Goal: Navigation & Orientation: Find specific page/section

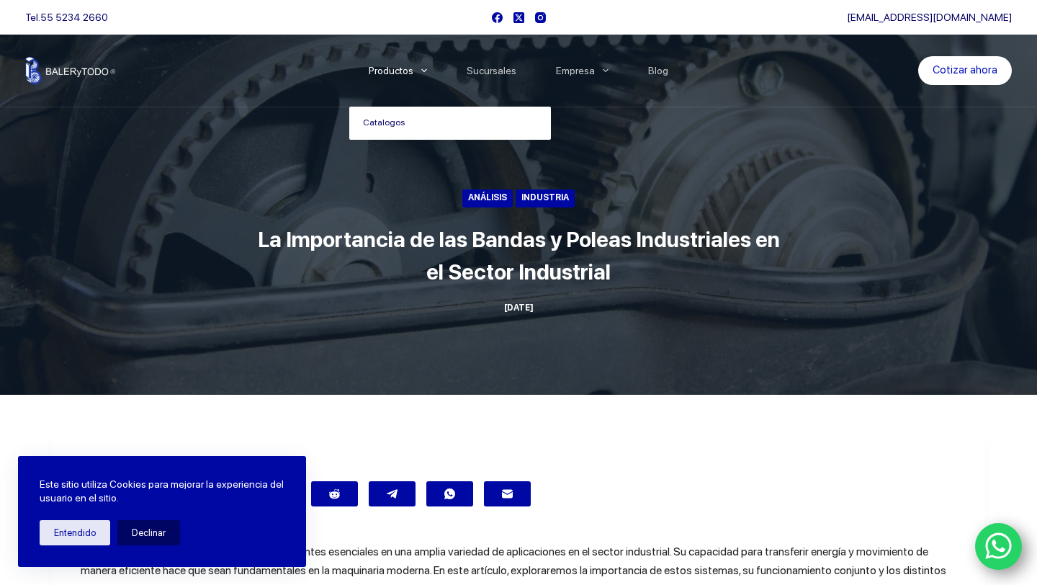
click at [390, 122] on link "Catalogos" at bounding box center [450, 123] width 202 height 33
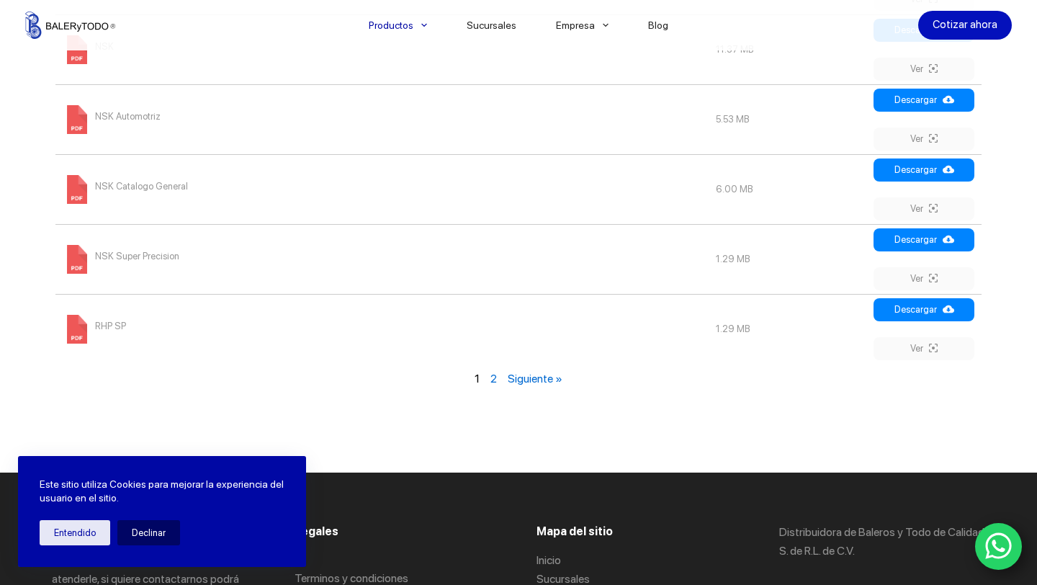
scroll to position [1750, 0]
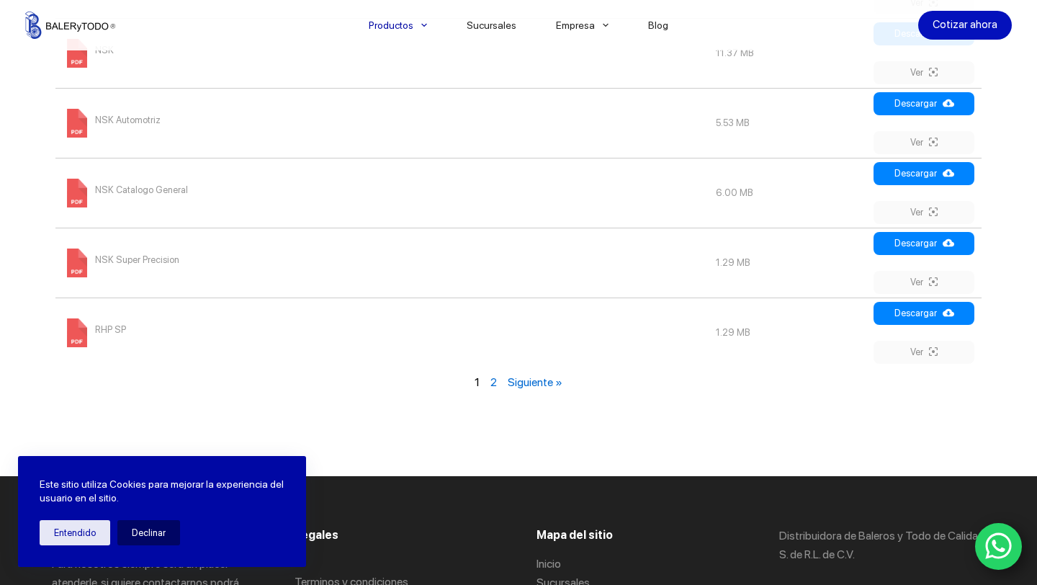
click at [528, 375] on link "Siguiente »" at bounding box center [535, 382] width 55 height 14
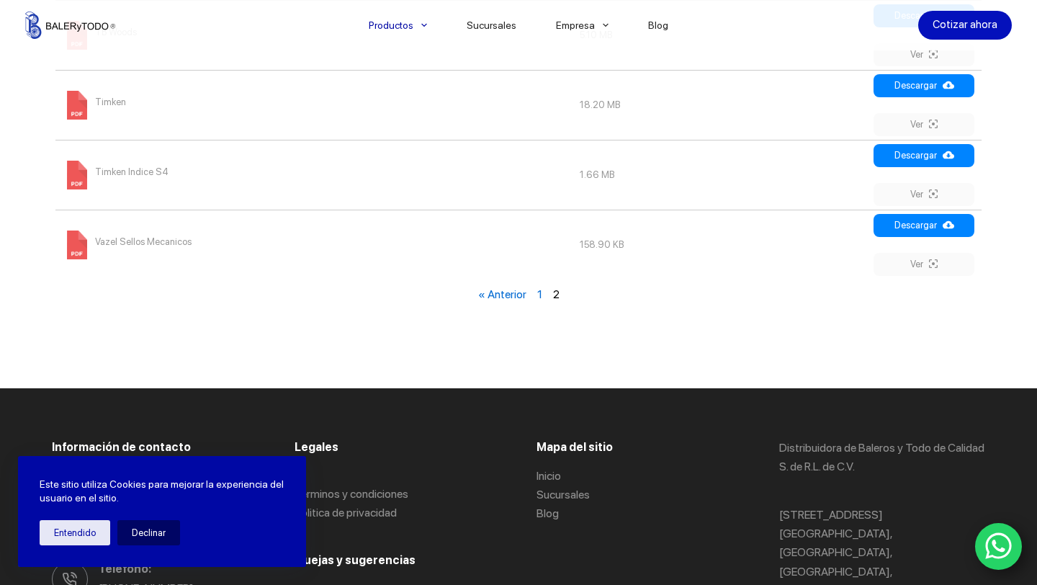
scroll to position [1002, 0]
